Goal: Obtain resource: Download file/media

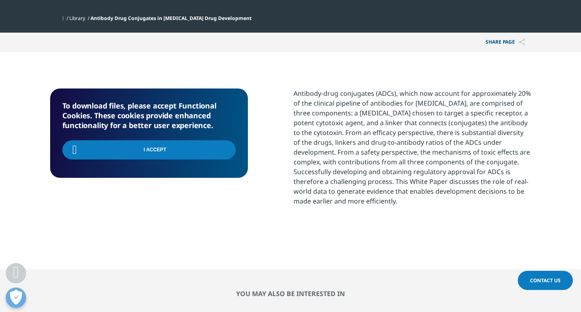
scroll to position [144, 481]
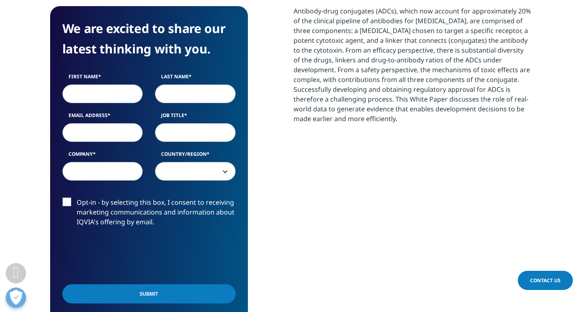
scroll to position [367, 0]
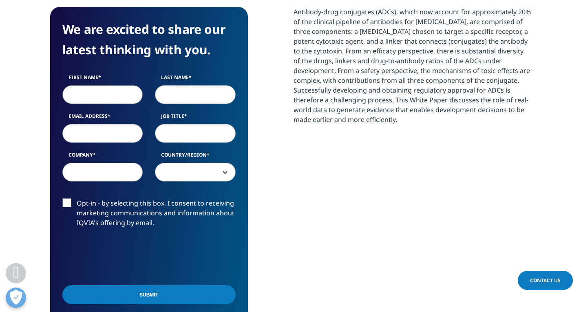
click at [104, 85] on input "First Name" at bounding box center [102, 94] width 81 height 19
type input "Mehul"
type input "Sheth"
type input "mehul.sheth@hdfcsec.com"
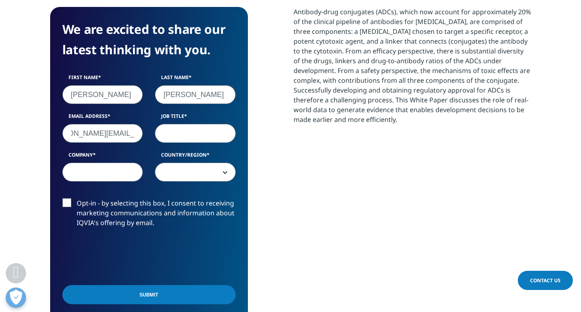
scroll to position [0, 0]
type input "Analyst"
type input "HDFC Securities"
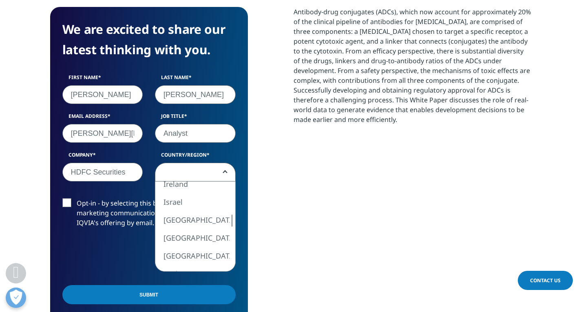
select select "India"
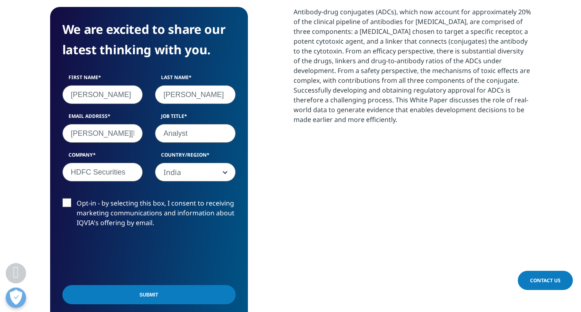
click at [71, 198] on label "Opt-in - by selecting this box, I consent to receiving marketing communications…" at bounding box center [148, 215] width 173 height 34
click at [77, 198] on input "Opt-in - by selecting this box, I consent to receiving marketing communications…" at bounding box center [77, 198] width 0 height 0
click at [157, 285] on input "Submit" at bounding box center [148, 294] width 173 height 19
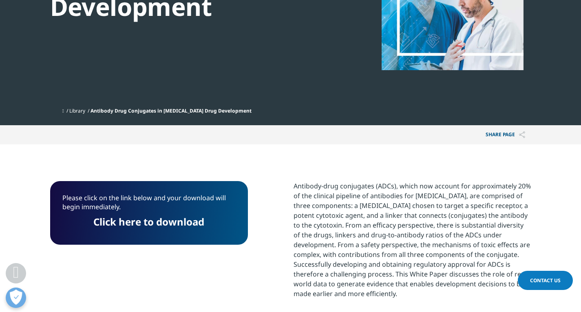
scroll to position [193, 0]
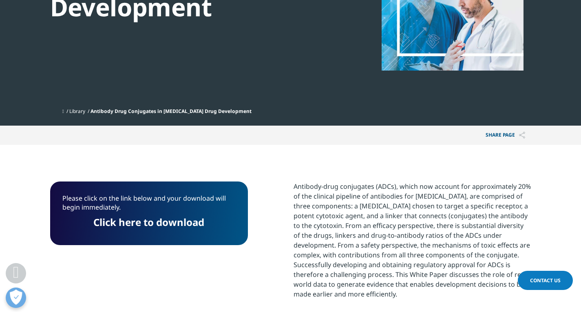
click at [189, 215] on link "Click here to download" at bounding box center [148, 221] width 111 height 13
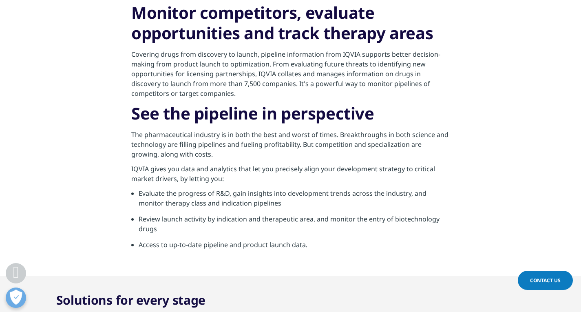
scroll to position [245, 0]
